Goal: Task Accomplishment & Management: Use online tool/utility

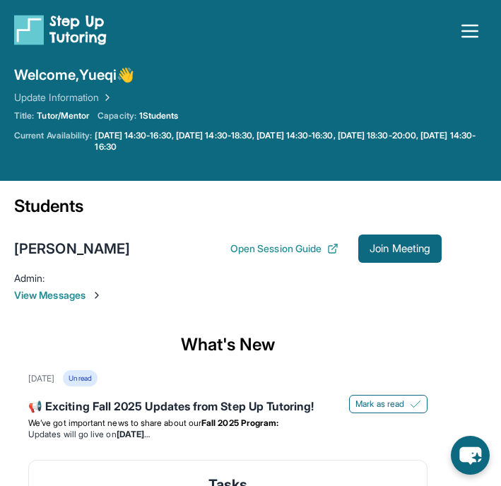
click at [414, 252] on span "Join Meeting" at bounding box center [400, 249] width 61 height 8
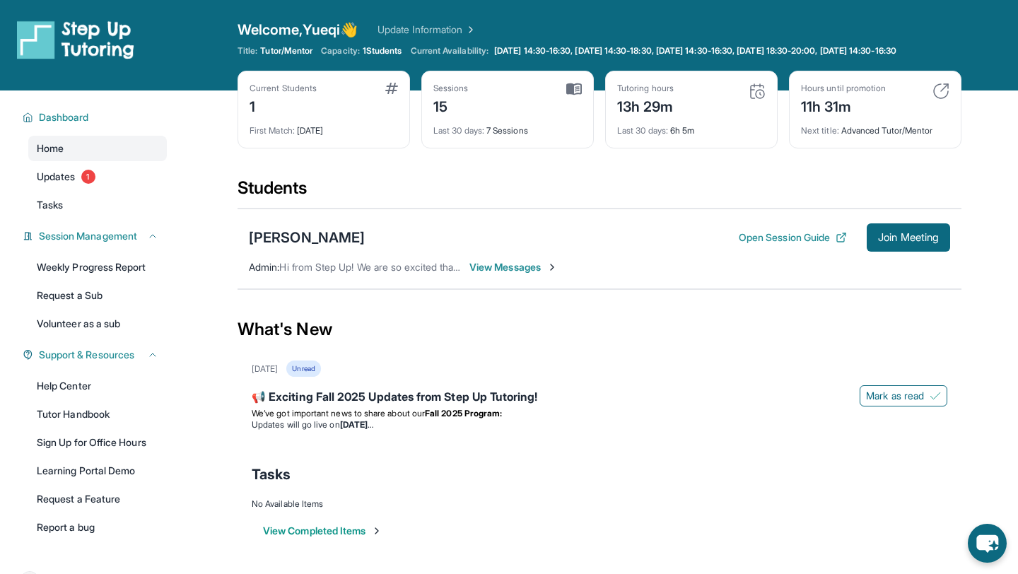
click at [390, 94] on img at bounding box center [391, 88] width 13 height 11
click at [501, 47] on span "[DATE] 14:30-16:30, [DATE] 14:30-18:30, [DATE] 14:30-16:30, [DATE] 18:30-20:00,…" at bounding box center [695, 50] width 402 height 11
click at [72, 182] on span "Updates" at bounding box center [56, 177] width 39 height 14
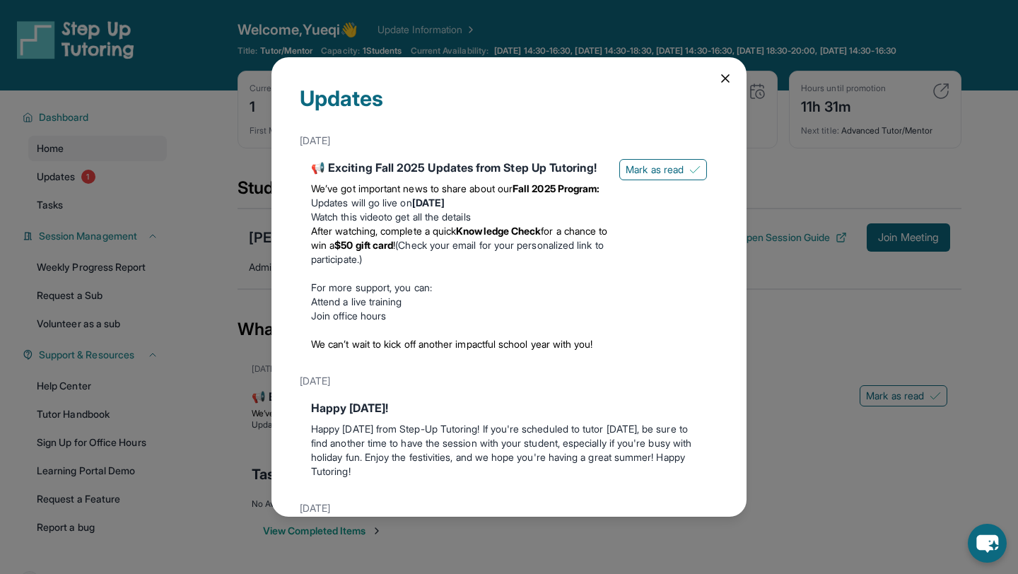
click at [501, 78] on div "Updates [DATE] 📢 Exciting Fall 2025 Updates from Step Up Tutoring! We’ve got im…" at bounding box center [509, 287] width 475 height 460
click at [501, 76] on icon at bounding box center [725, 78] width 14 height 14
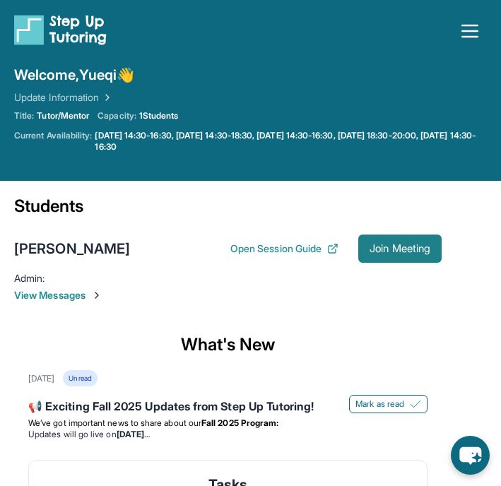
click at [375, 246] on span "Join Meeting" at bounding box center [400, 249] width 61 height 8
